Goal: Task Accomplishment & Management: Manage account settings

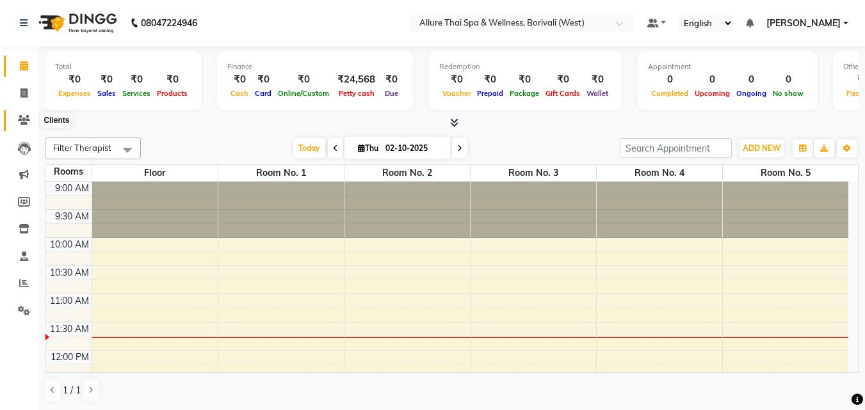
click at [25, 117] on icon at bounding box center [24, 120] width 12 height 10
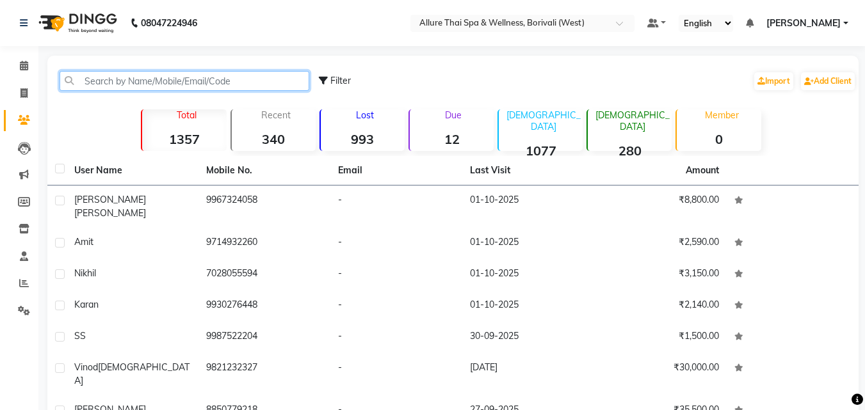
click at [157, 78] on input "text" at bounding box center [185, 81] width 250 height 20
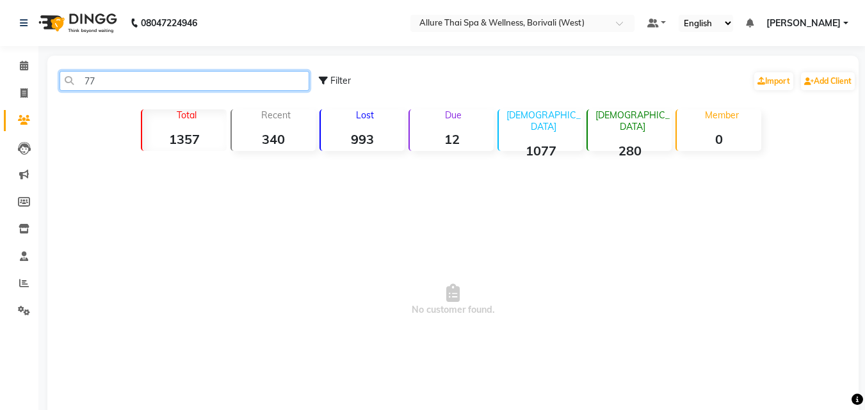
type input "7"
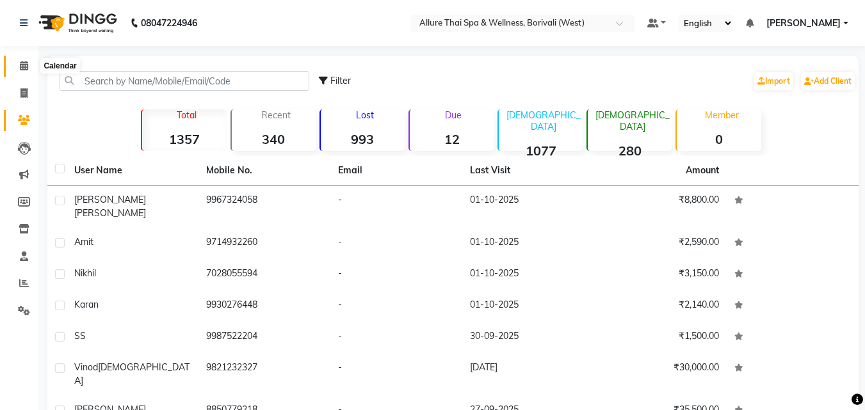
click at [23, 70] on span at bounding box center [24, 66] width 22 height 15
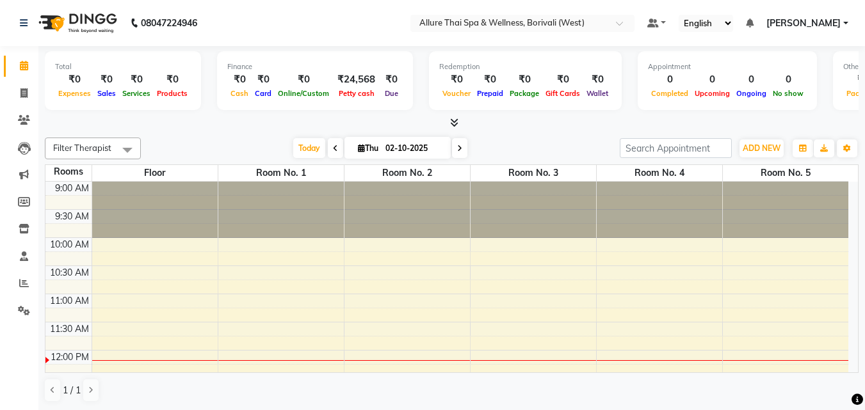
scroll to position [45, 0]
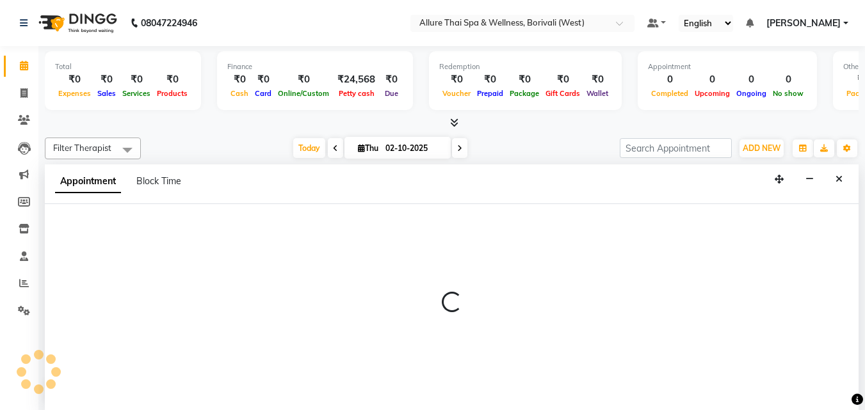
select select "720"
select select "tentative"
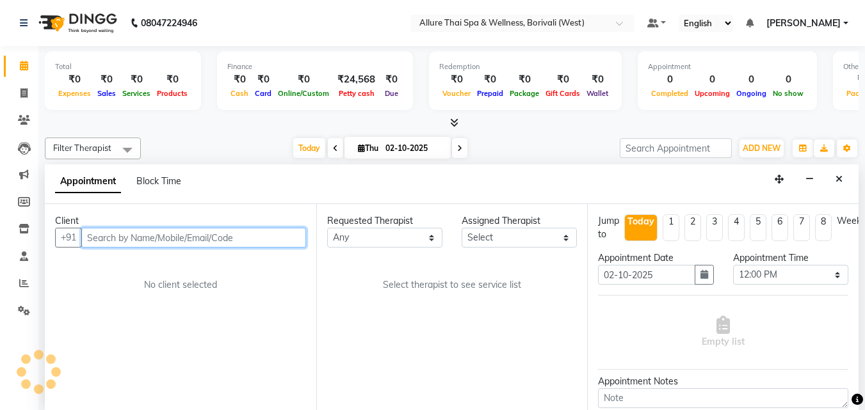
scroll to position [1, 0]
click at [205, 235] on input "text" at bounding box center [193, 237] width 225 height 20
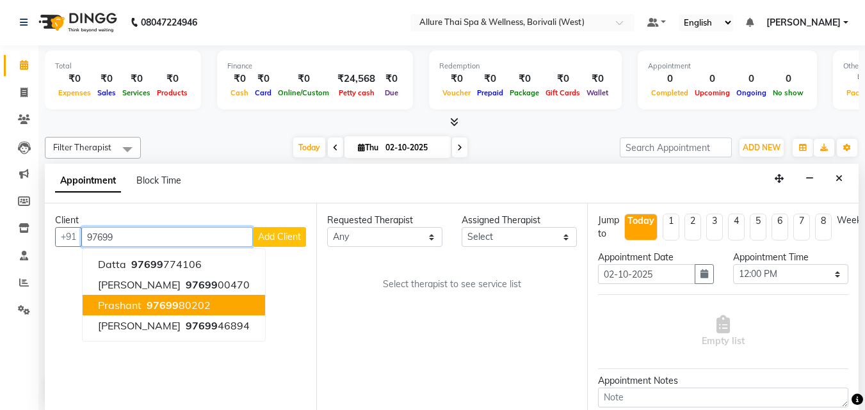
click at [201, 303] on ngb-highlight "97699 80202" at bounding box center [177, 305] width 67 height 13
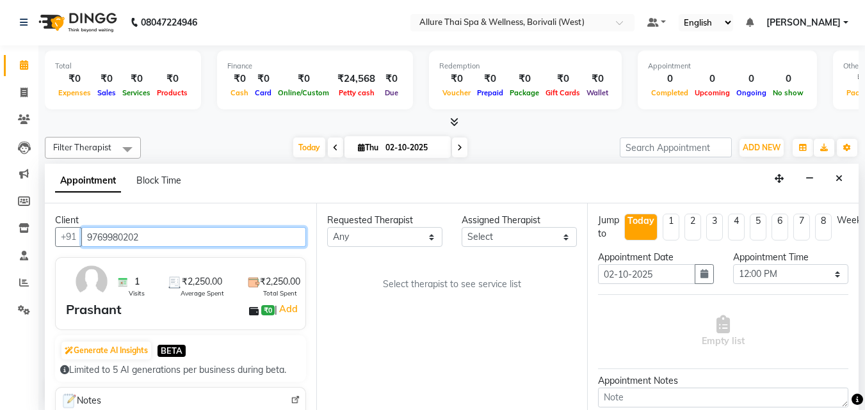
type input "9769980202"
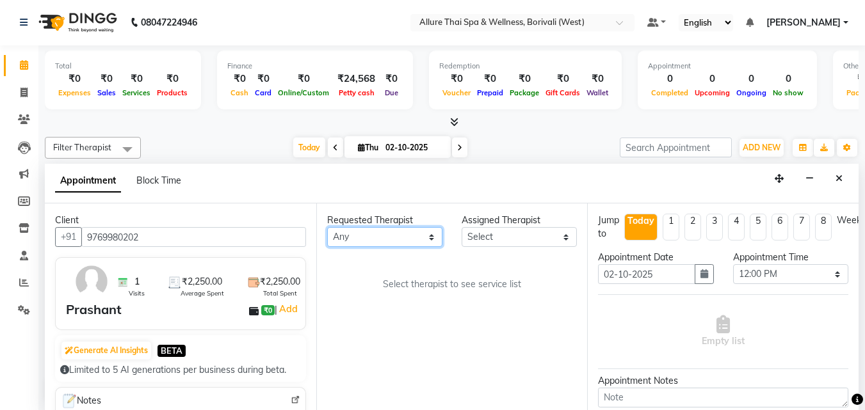
click at [367, 236] on select "Any [PERSON_NAME] [PERSON_NAME]" at bounding box center [384, 237] width 115 height 20
select select "84054"
click at [327, 227] on select "Any [PERSON_NAME] [PERSON_NAME]" at bounding box center [384, 237] width 115 height 20
select select "84054"
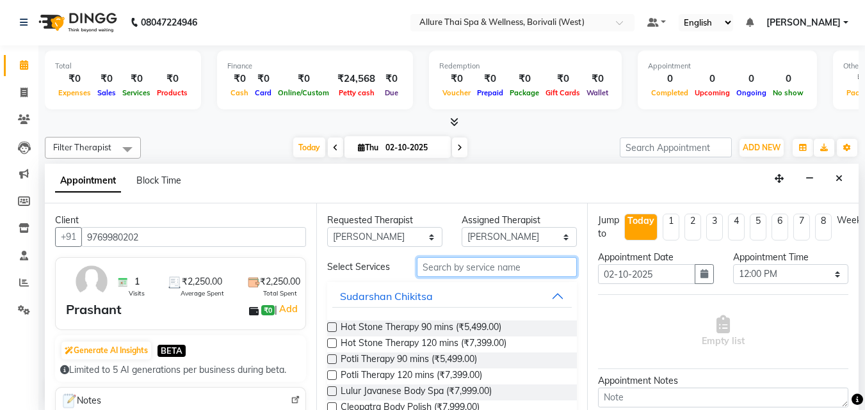
click at [467, 275] on input "text" at bounding box center [497, 267] width 160 height 20
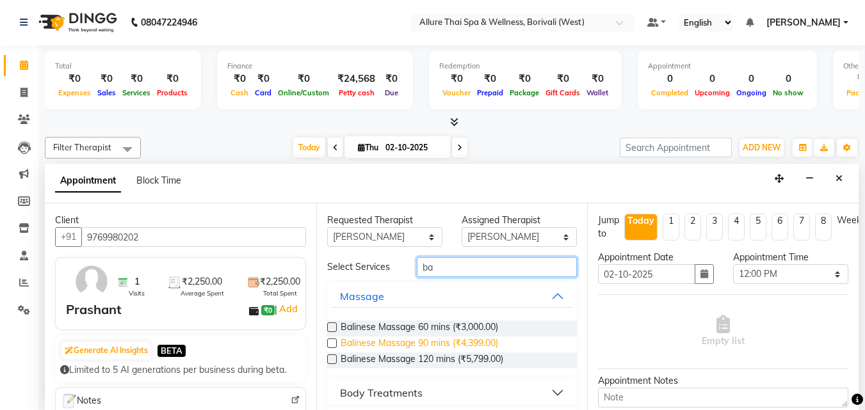
type input "ba"
click at [471, 341] on span "Balinese Massage 90 mins (₹4,399.00)" at bounding box center [419, 345] width 157 height 16
checkbox input "true"
select select "4285"
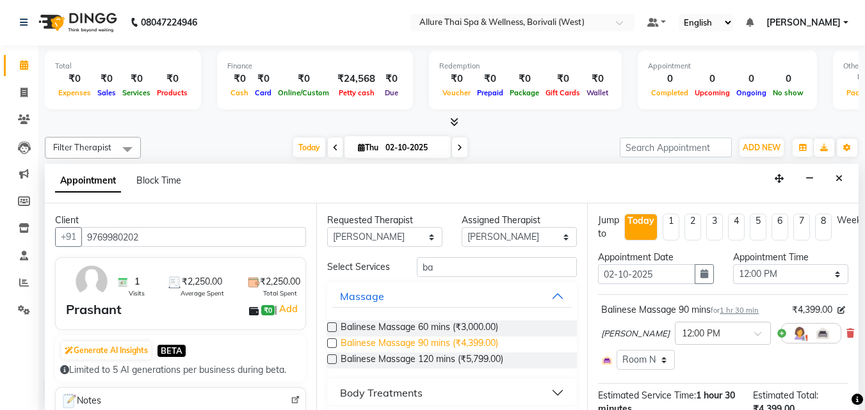
checkbox input "false"
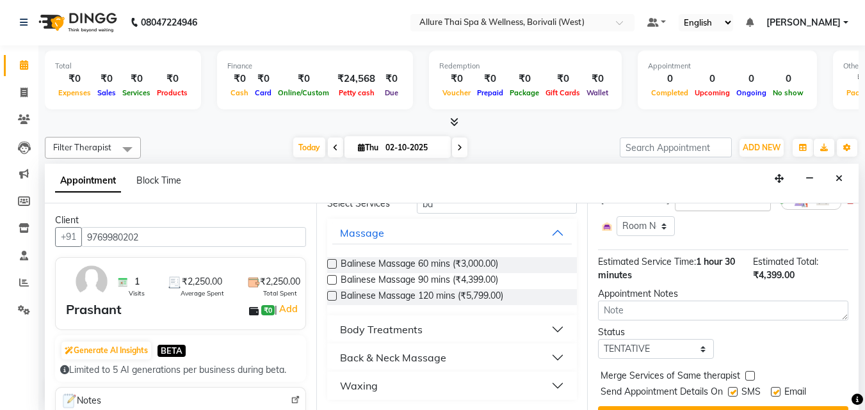
scroll to position [173, 0]
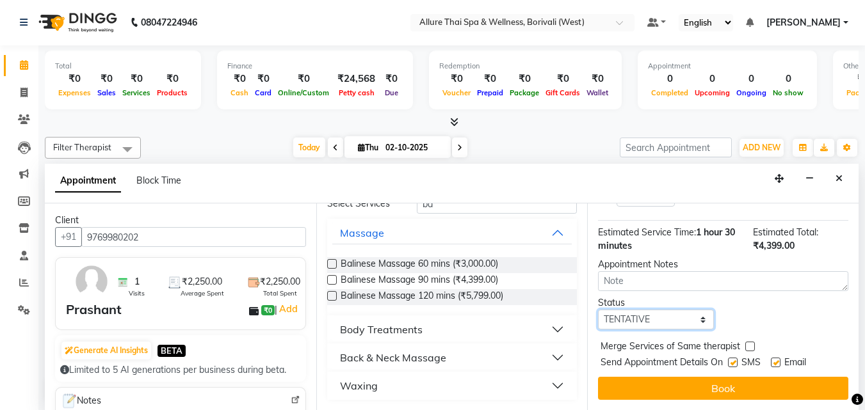
click at [700, 313] on select "Select TENTATIVE CONFIRM CHECK-IN UPCOMING" at bounding box center [655, 320] width 115 height 20
select select "check-in"
click at [598, 310] on select "Select TENTATIVE CONFIRM CHECK-IN UPCOMING" at bounding box center [655, 320] width 115 height 20
click at [733, 358] on label at bounding box center [733, 363] width 10 height 10
click at [733, 360] on input "checkbox" at bounding box center [732, 364] width 8 height 8
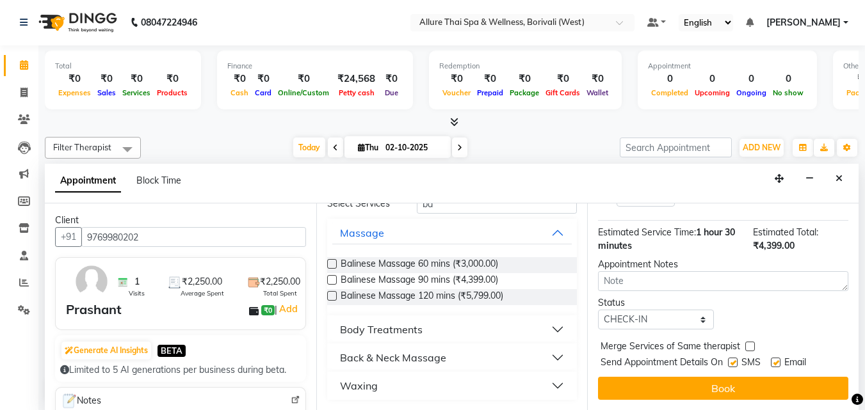
checkbox input "false"
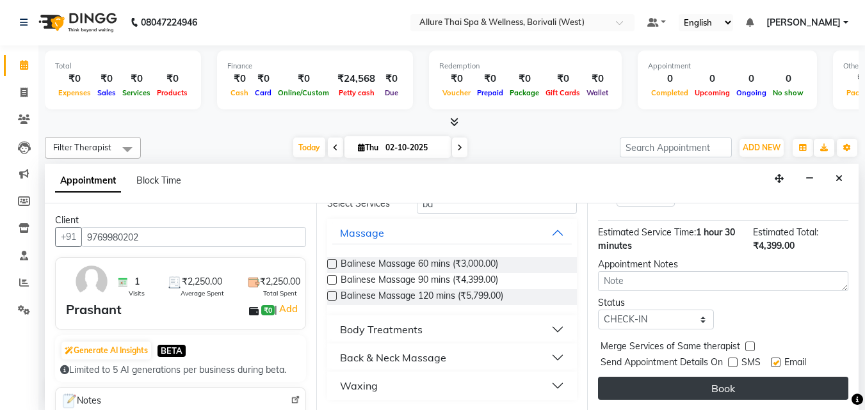
click at [718, 378] on button "Book" at bounding box center [723, 388] width 250 height 23
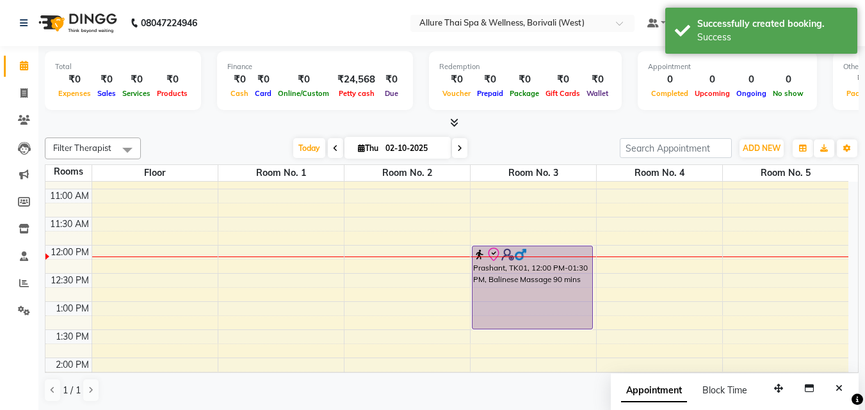
scroll to position [106, 0]
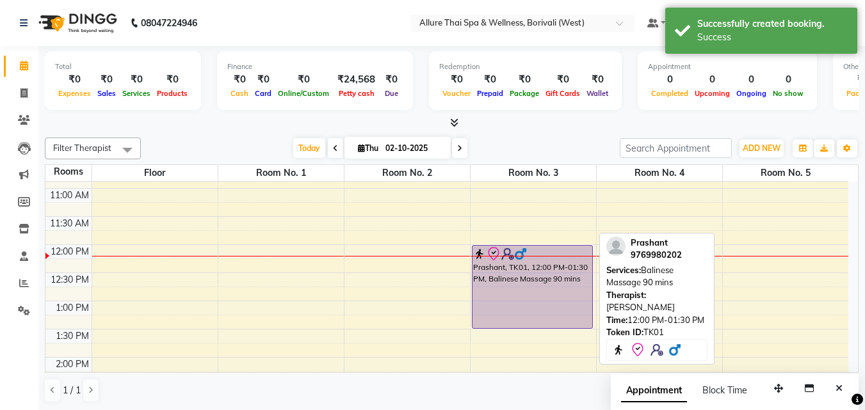
click at [570, 289] on div "Prashant, TK01, 12:00 PM-01:30 PM, Balinese Massage 90 mins" at bounding box center [532, 287] width 120 height 83
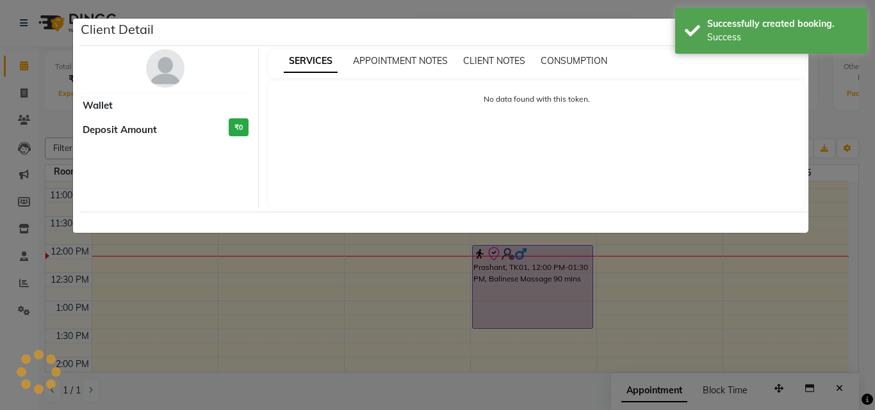
select select "8"
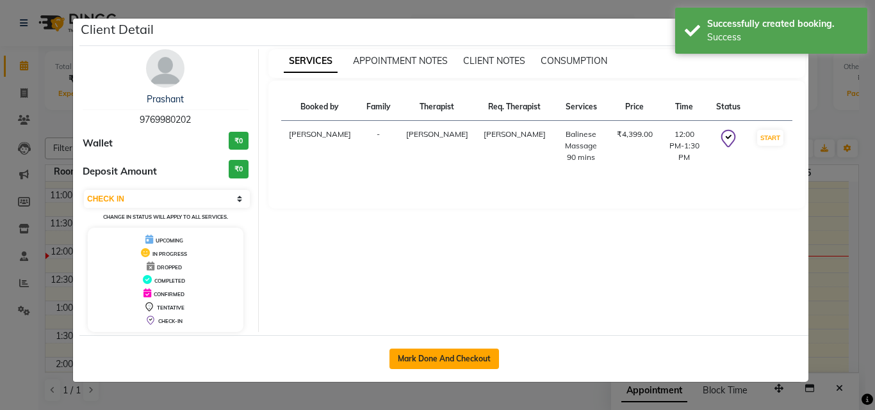
click at [467, 359] on button "Mark Done And Checkout" at bounding box center [443, 359] width 109 height 20
select select "6772"
select select "service"
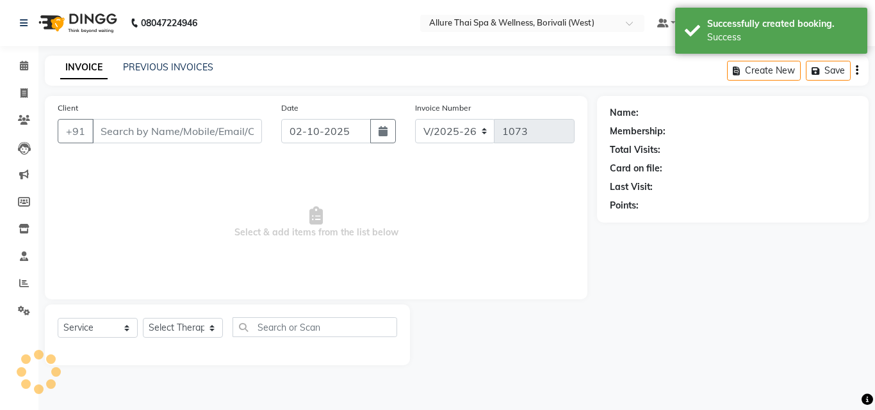
type input "9769980202"
select select "84054"
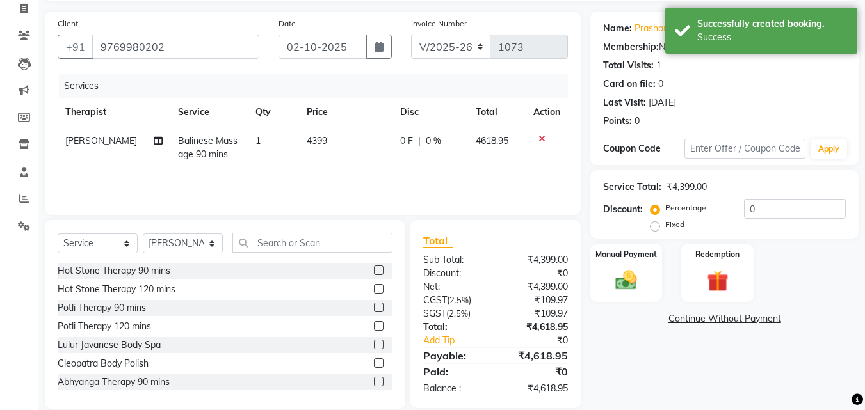
scroll to position [90, 0]
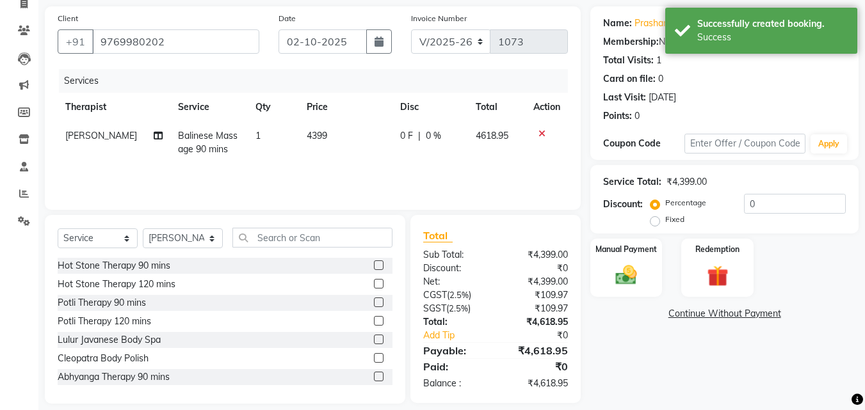
click at [665, 222] on label "Fixed" at bounding box center [674, 220] width 19 height 12
click at [657, 222] on input "Fixed" at bounding box center [657, 219] width 9 height 9
radio input "true"
click at [665, 222] on label "Fixed" at bounding box center [674, 220] width 19 height 12
click at [657, 222] on input "Fixed" at bounding box center [657, 219] width 9 height 9
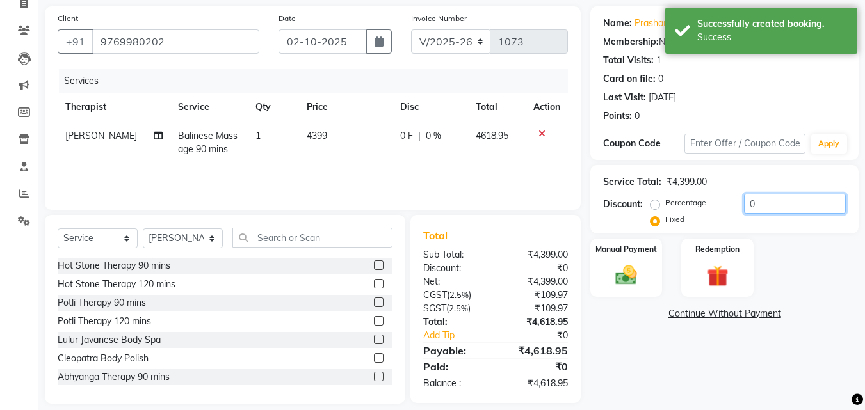
click at [775, 202] on input "0" at bounding box center [795, 204] width 102 height 20
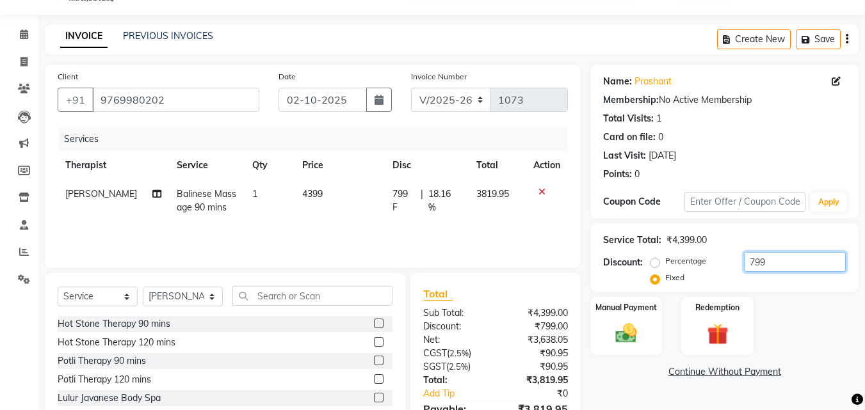
scroll to position [102, 0]
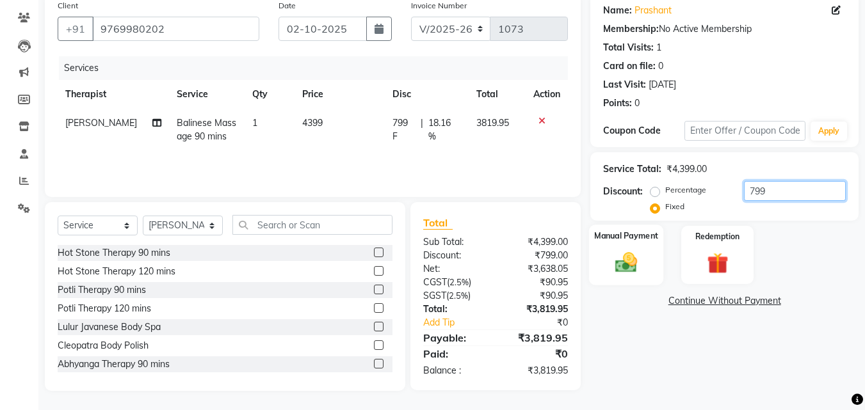
type input "799"
click at [649, 265] on div "Manual Payment" at bounding box center [626, 255] width 75 height 61
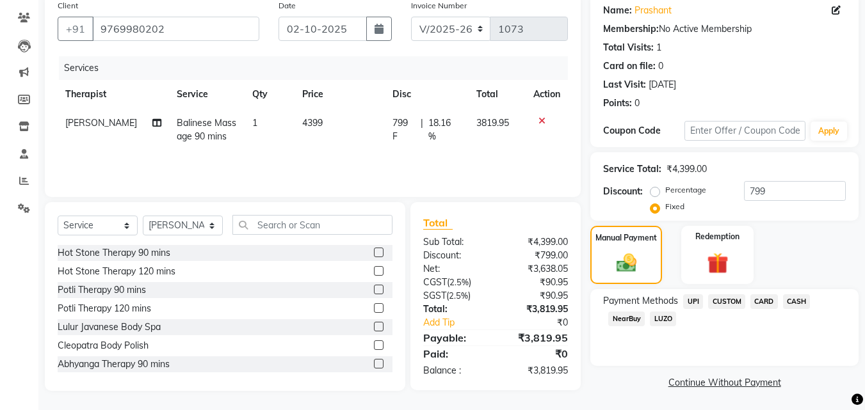
click at [694, 302] on span "UPI" at bounding box center [693, 301] width 20 height 15
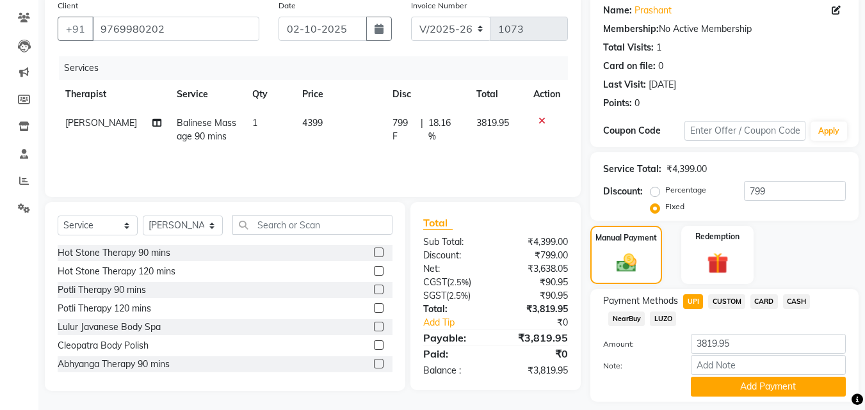
scroll to position [140, 0]
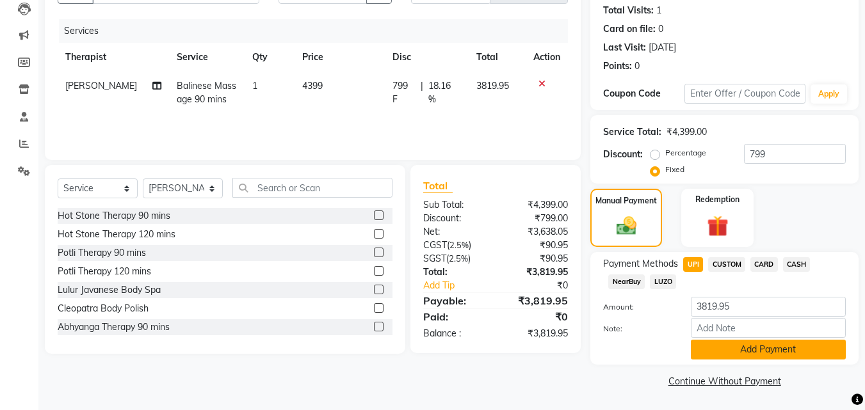
click at [754, 353] on button "Add Payment" at bounding box center [768, 350] width 155 height 20
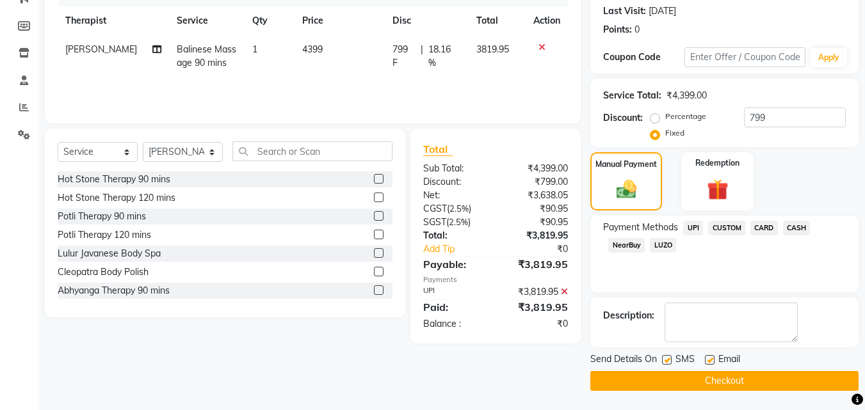
scroll to position [176, 0]
click at [663, 360] on label at bounding box center [667, 360] width 10 height 10
click at [663, 360] on input "checkbox" at bounding box center [666, 361] width 8 height 8
checkbox input "false"
click at [673, 376] on button "Checkout" at bounding box center [724, 381] width 268 height 20
